Goal: Find specific page/section: Find specific page/section

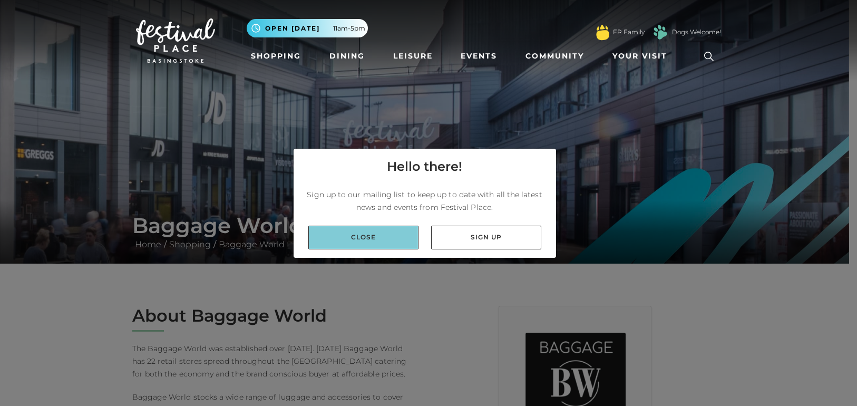
click at [407, 241] on link "Close" at bounding box center [363, 237] width 110 height 24
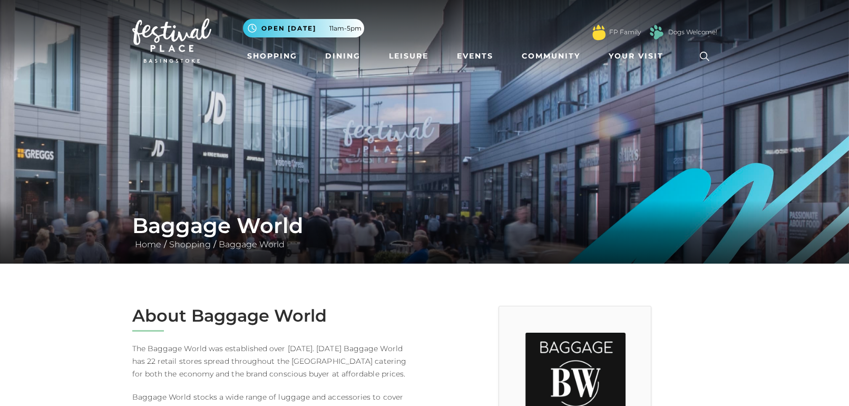
click at [529, 371] on img at bounding box center [575, 382] width 100 height 100
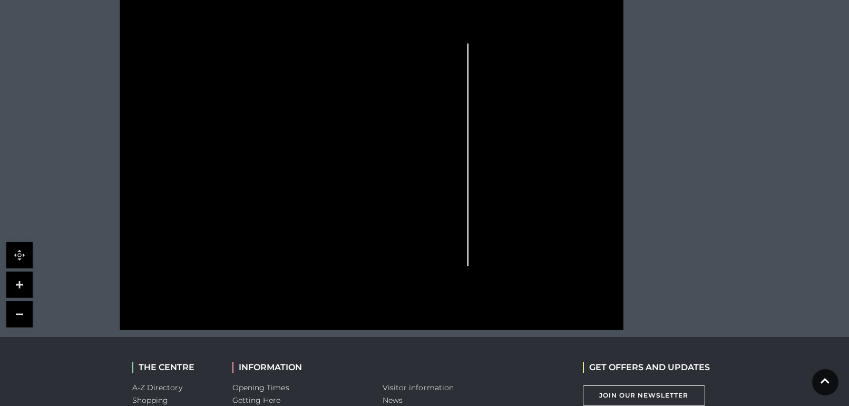
scroll to position [745, 0]
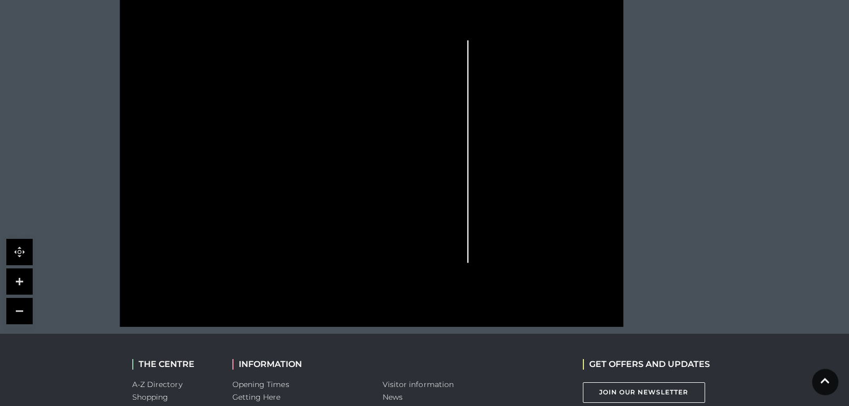
click at [370, 270] on icon at bounding box center [372, 149] width 642 height 355
click at [24, 268] on link at bounding box center [19, 281] width 26 height 26
click at [23, 268] on link at bounding box center [19, 281] width 26 height 26
click at [22, 268] on link at bounding box center [19, 281] width 26 height 26
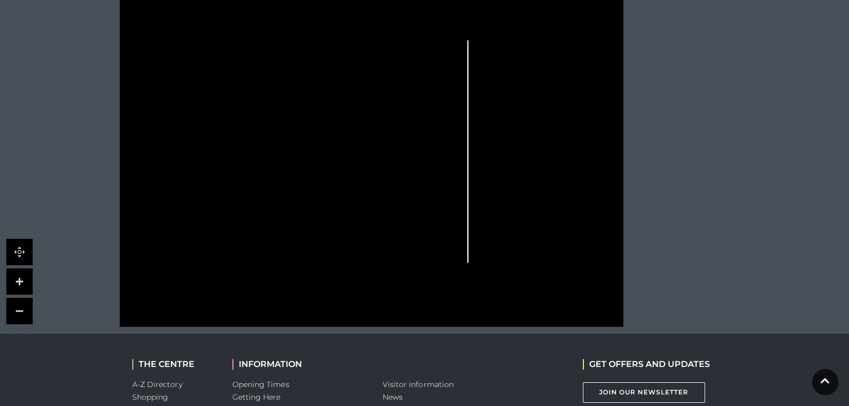
drag, startPoint x: 305, startPoint y: 191, endPoint x: 307, endPoint y: 205, distance: 13.9
click at [307, 205] on icon at bounding box center [372, 149] width 642 height 355
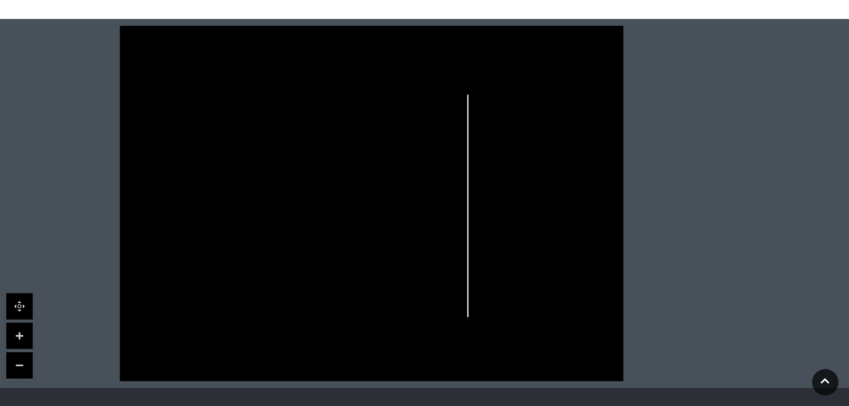
scroll to position [693, 0]
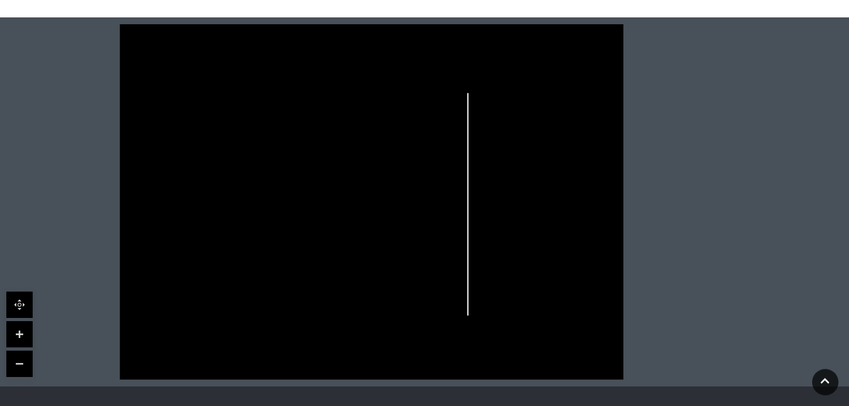
click at [10, 350] on link at bounding box center [19, 363] width 26 height 26
click at [18, 352] on link at bounding box center [19, 363] width 26 height 26
click at [23, 321] on link at bounding box center [19, 334] width 26 height 26
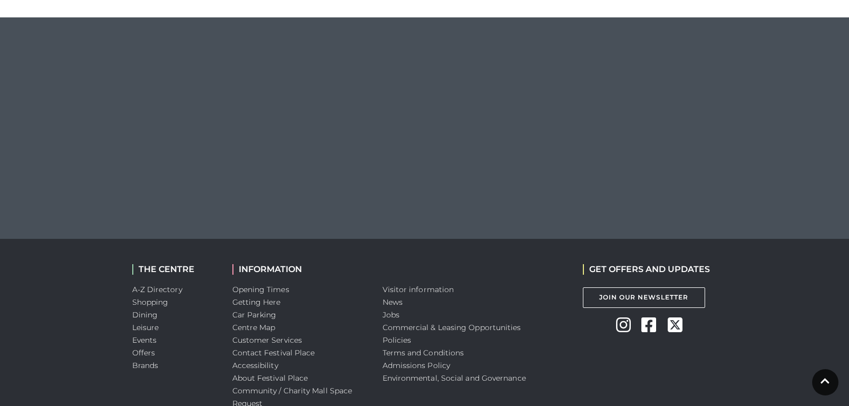
scroll to position [693, 0]
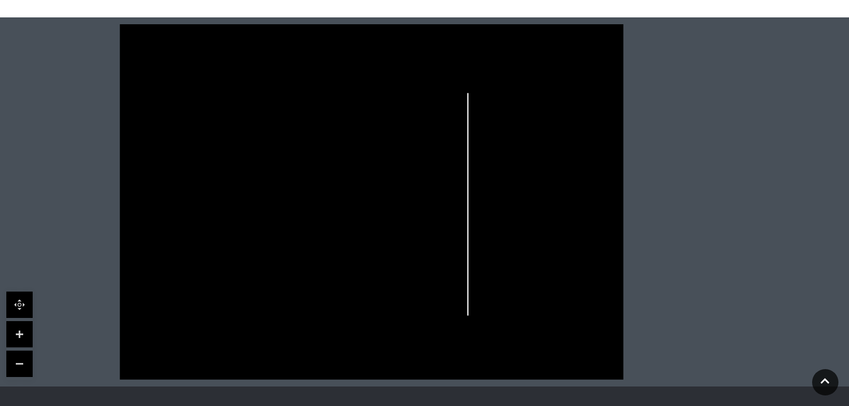
click at [21, 321] on link at bounding box center [19, 334] width 26 height 26
click at [825, 385] on link at bounding box center [825, 382] width 26 height 26
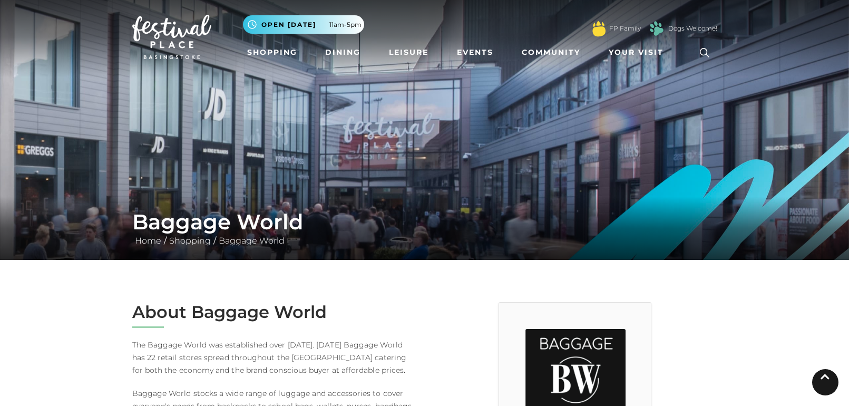
scroll to position [0, 0]
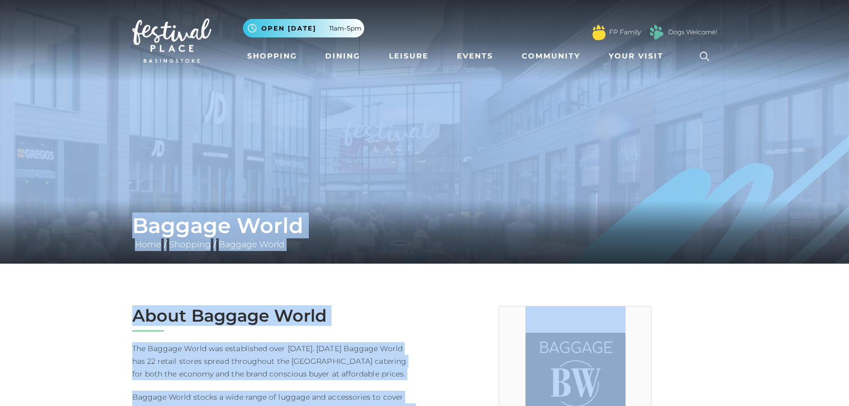
drag, startPoint x: 755, startPoint y: 350, endPoint x: 768, endPoint y: 268, distance: 83.2
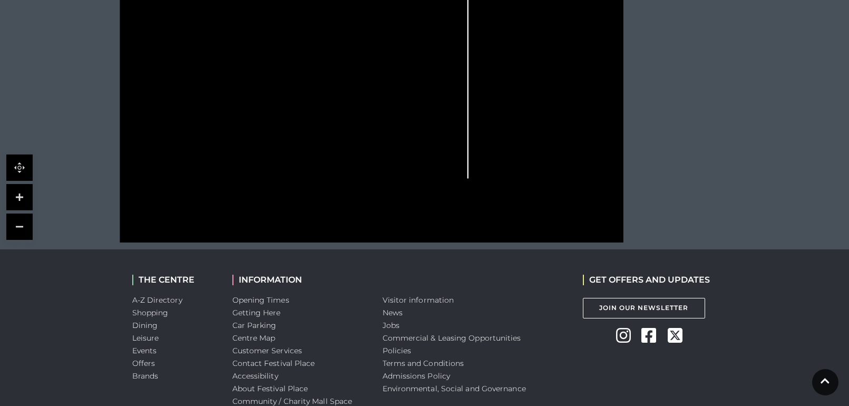
scroll to position [891, 0]
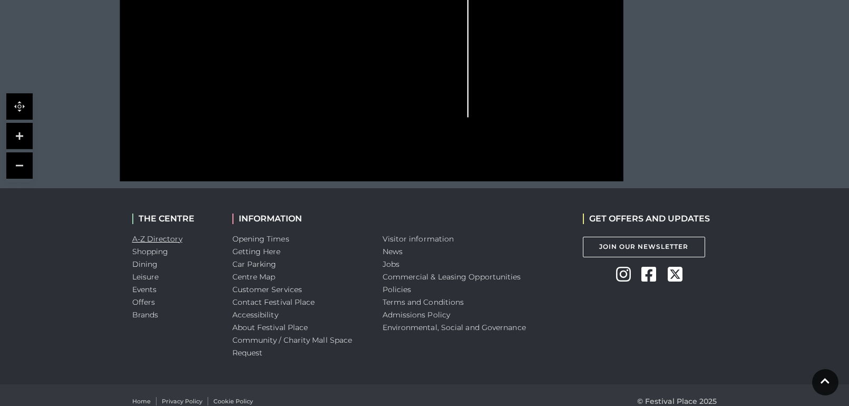
click at [170, 234] on link "A-Z Directory" at bounding box center [157, 238] width 50 height 9
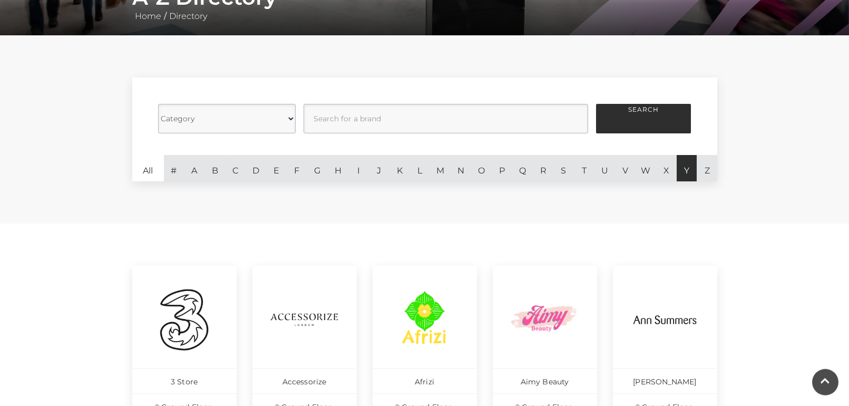
scroll to position [230, 0]
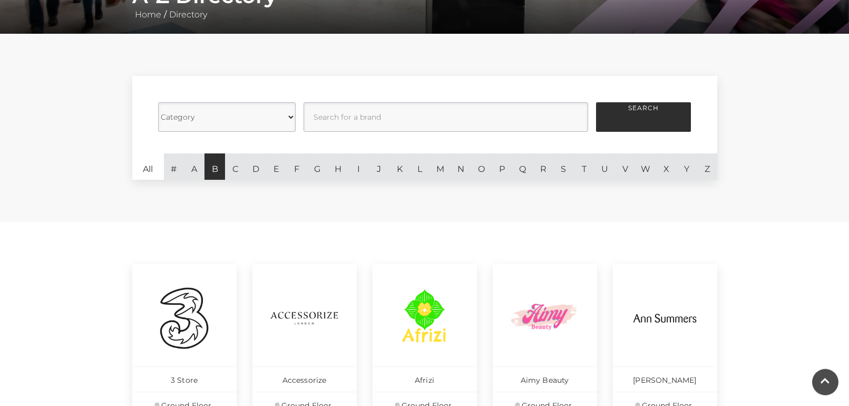
click at [214, 169] on link "B" at bounding box center [214, 166] width 21 height 26
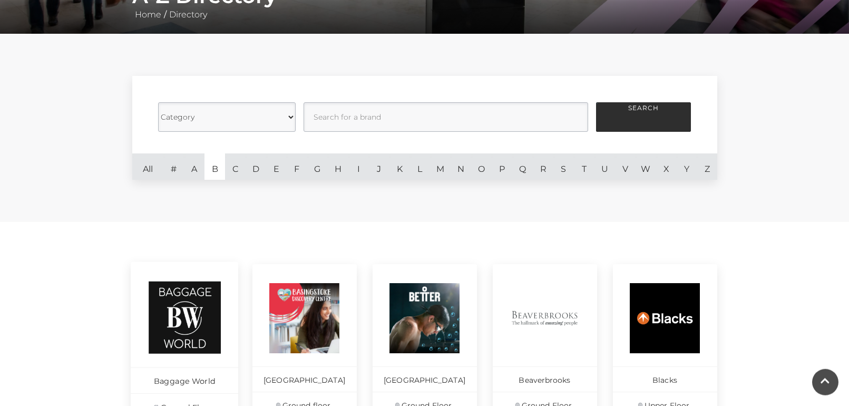
click at [202, 301] on img at bounding box center [184, 317] width 72 height 72
